Goal: Task Accomplishment & Management: Manage account settings

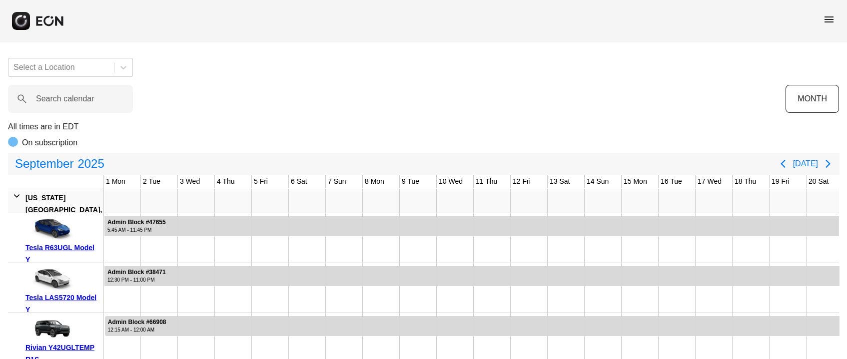
scroll to position [0, 277]
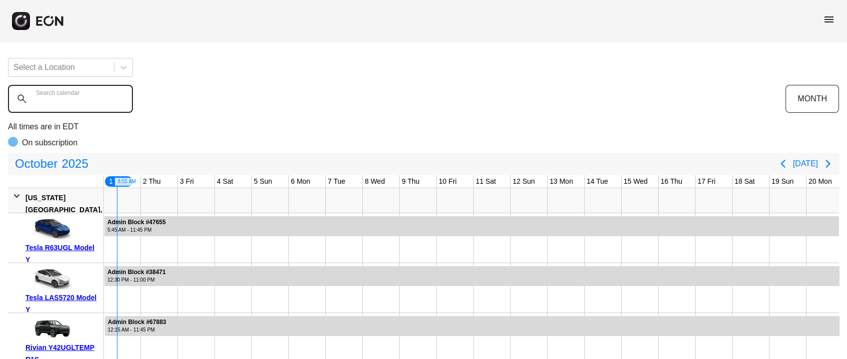
click at [118, 93] on calendar "Search calendar" at bounding box center [70, 99] width 125 height 28
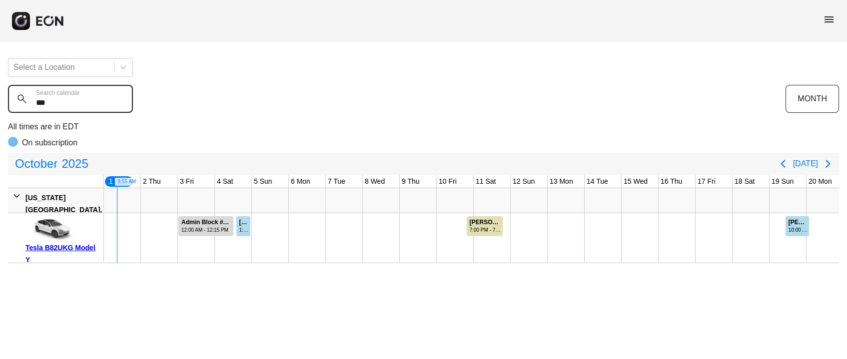
type calendar "****"
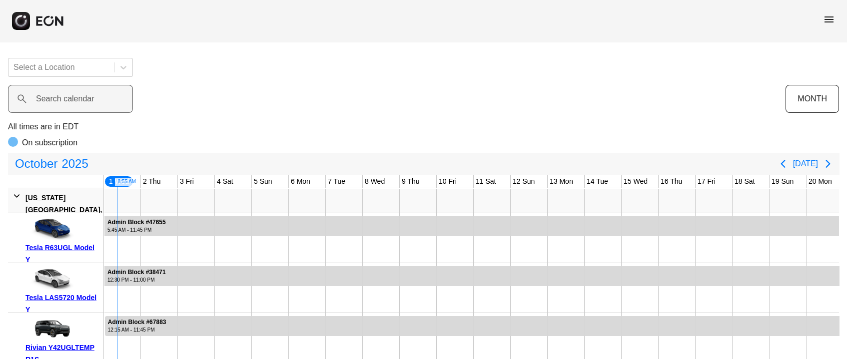
click at [79, 104] on label "Search calendar" at bounding box center [65, 99] width 58 height 12
click at [79, 104] on calendar "Search calendar" at bounding box center [70, 99] width 125 height 28
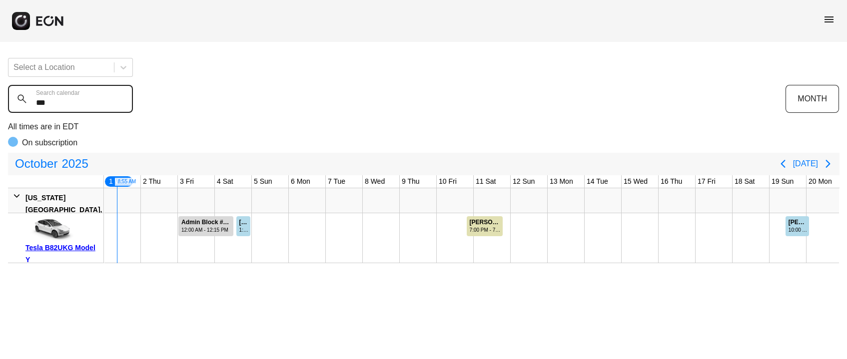
type calendar "***"
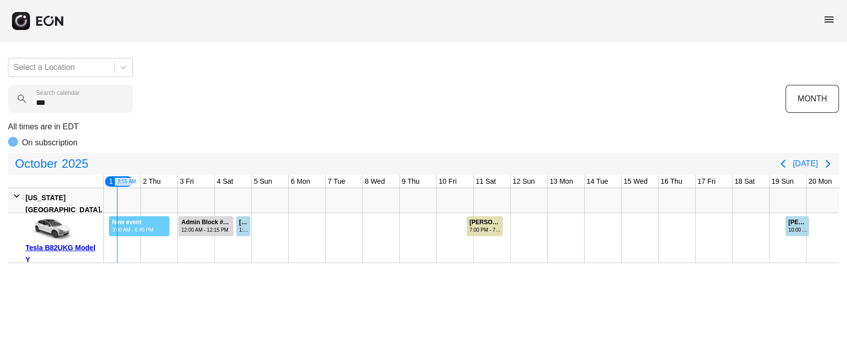
drag, startPoint x: 108, startPoint y: 231, endPoint x: 172, endPoint y: 231, distance: 63.4
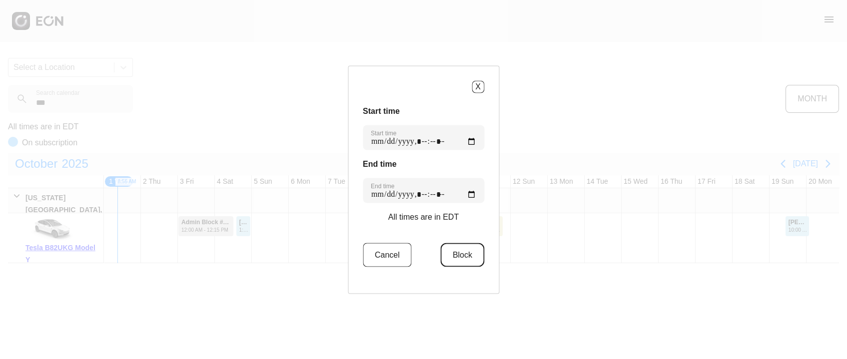
click at [469, 259] on button "Block" at bounding box center [462, 255] width 43 height 24
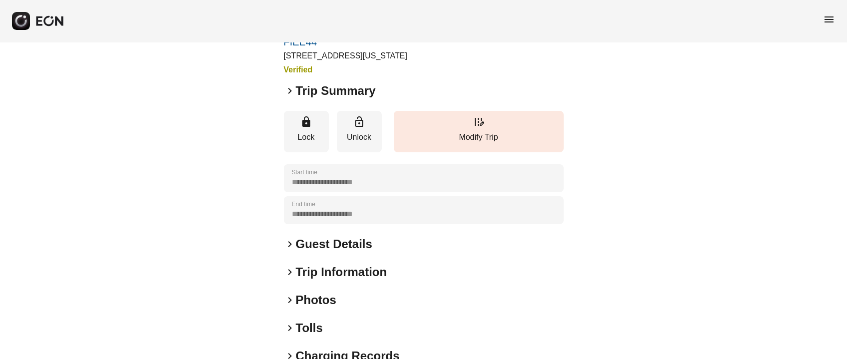
scroll to position [74, 0]
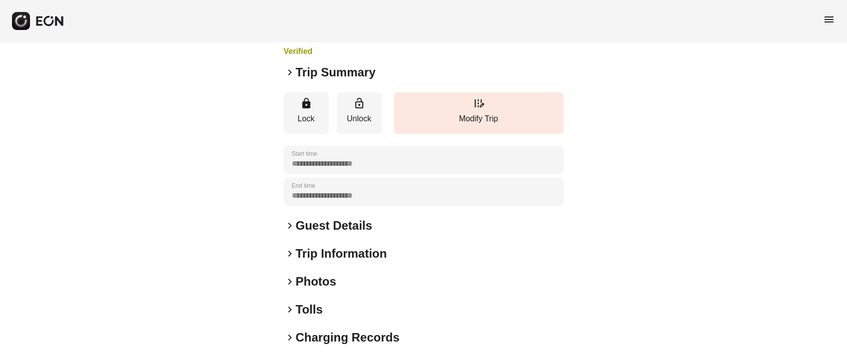
click at [333, 219] on h2 "Guest Details" at bounding box center [334, 226] width 76 height 16
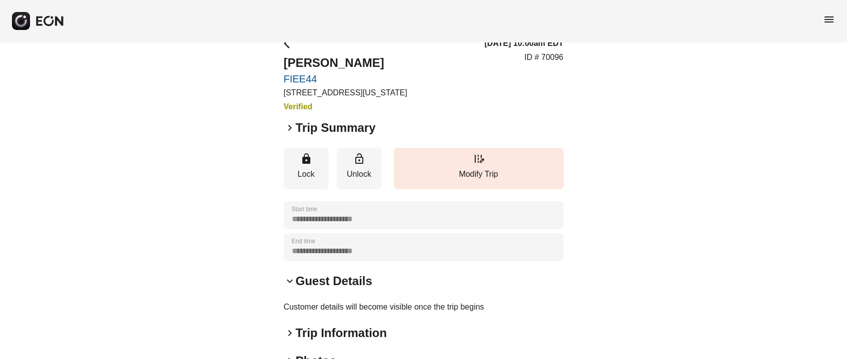
scroll to position [0, 0]
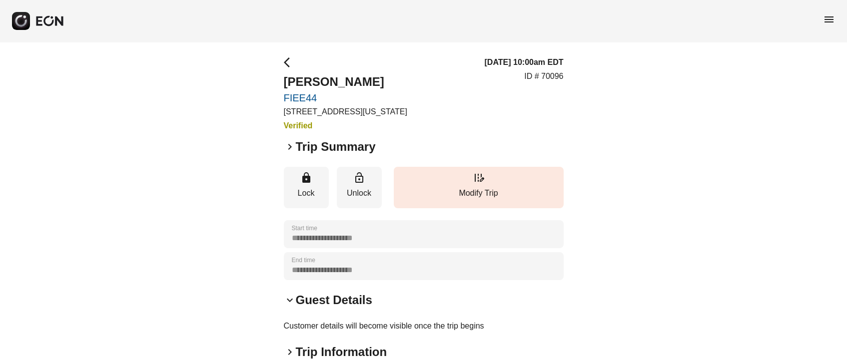
click at [335, 142] on h2 "Trip Summary" at bounding box center [336, 147] width 80 height 16
